Goal: Task Accomplishment & Management: Complete application form

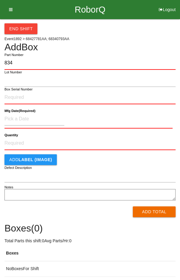
type input "8340"
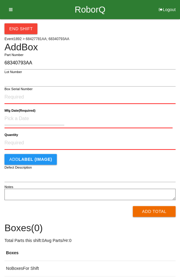
type input "68340793AA"
click at [56, 98] on input "Box Serial Number" at bounding box center [89, 97] width 171 height 13
click at [26, 97] on input "Box Serial Number" at bounding box center [89, 97] width 171 height 13
type input "SDW10101965"
click at [31, 118] on input at bounding box center [34, 118] width 60 height 13
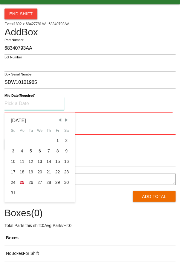
click at [23, 186] on div "18" at bounding box center [22, 186] width 9 height 10
type input "[DATE]"
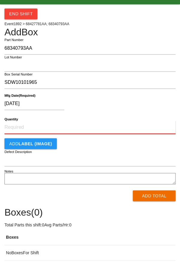
click at [99, 142] on input "Quantity" at bounding box center [89, 142] width 171 height 13
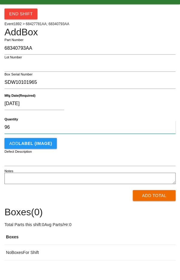
type input "96"
click at [154, 115] on div "[DATE]" at bounding box center [88, 119] width 168 height 15
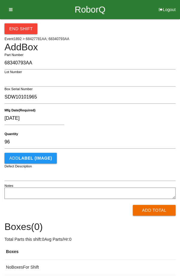
click at [153, 212] on button "Add Total" at bounding box center [154, 210] width 43 height 11
